Goal: Task Accomplishment & Management: Use online tool/utility

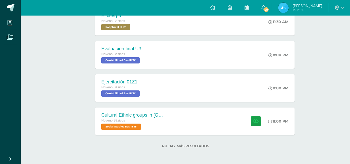
scroll to position [128, 0]
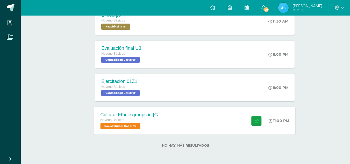
click at [116, 114] on div "Cultural Ethnic groups in [GEOGRAPHIC_DATA]" at bounding box center [132, 114] width 63 height 5
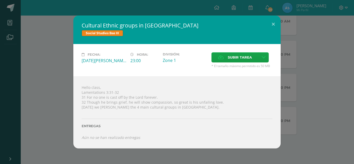
click at [59, 76] on div "Cultural Ethnic groups in Guatemala Social Studies Bas III Fecha: Lunes 11 de A…" at bounding box center [177, 82] width 350 height 133
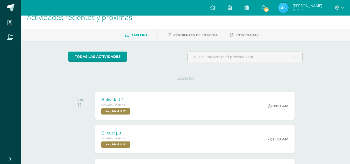
scroll to position [0, 0]
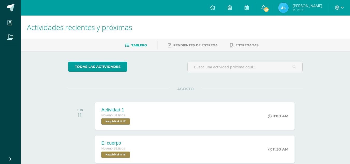
click at [272, 8] on link "29" at bounding box center [263, 8] width 17 height 16
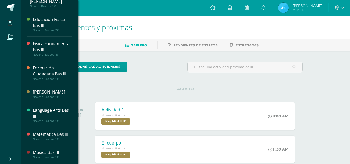
scroll to position [118, 0]
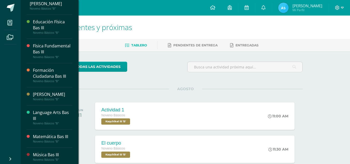
click at [37, 75] on div "Formación Ciudadana Bas III" at bounding box center [52, 73] width 39 height 12
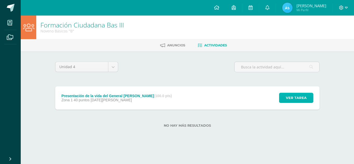
click at [288, 99] on span "Ver tarea" at bounding box center [296, 98] width 21 height 10
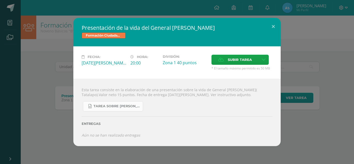
click at [119, 104] on span "Tarea sobre [PERSON_NAME], Tala lapo 3 básico Formación..docx" at bounding box center [117, 106] width 47 height 4
